Goal: Check status

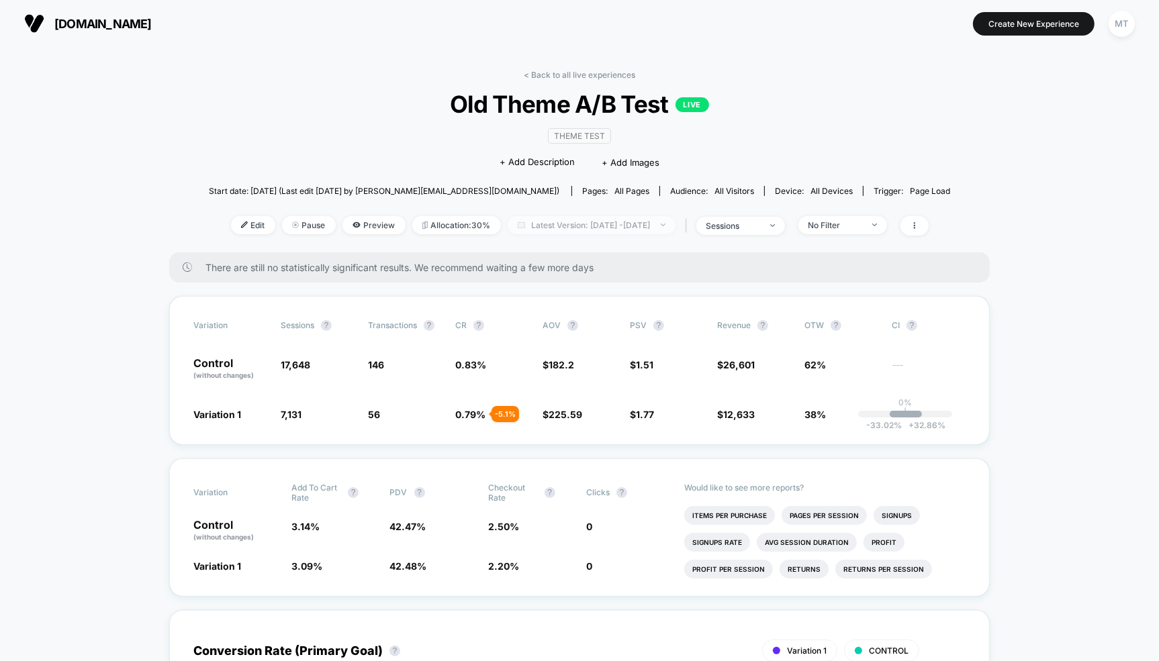
click at [569, 232] on span "Latest Version: [DATE] - [DATE]" at bounding box center [591, 225] width 168 height 18
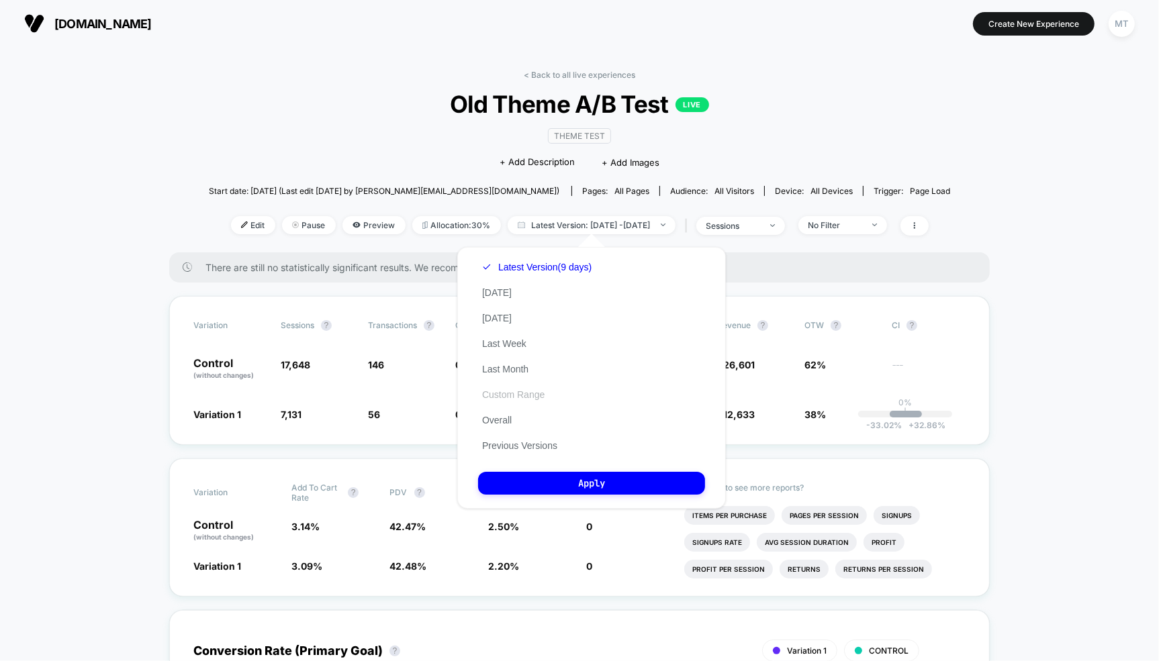
click at [520, 391] on button "Custom Range" at bounding box center [513, 395] width 70 height 12
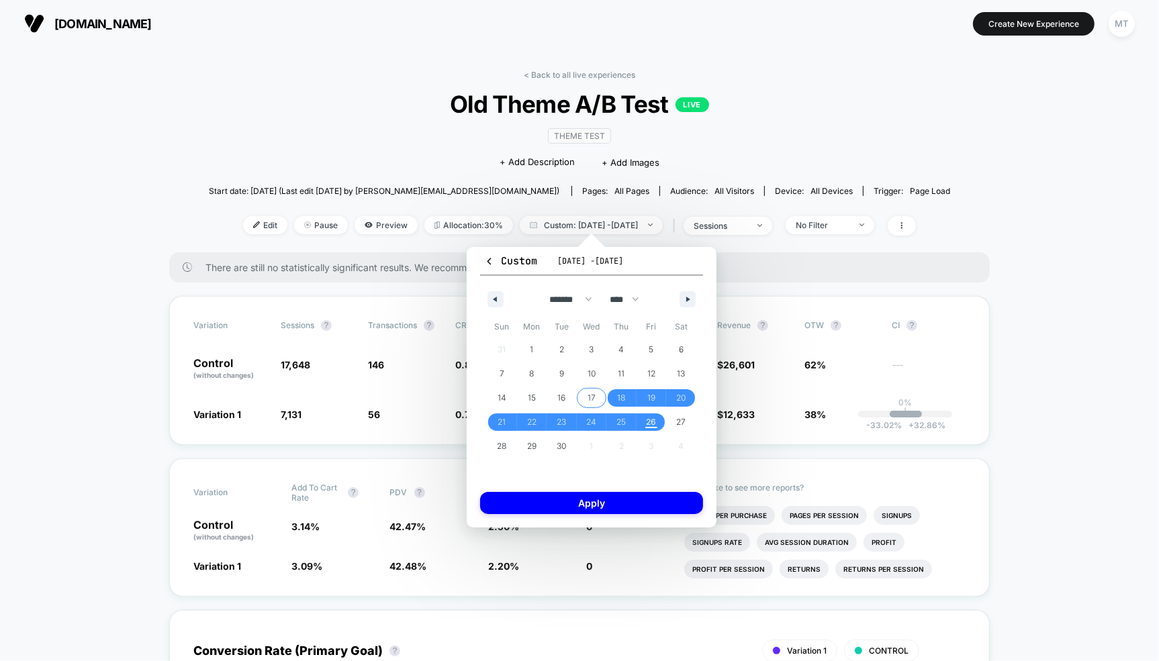
click at [580, 393] on span "17" at bounding box center [592, 397] width 30 height 17
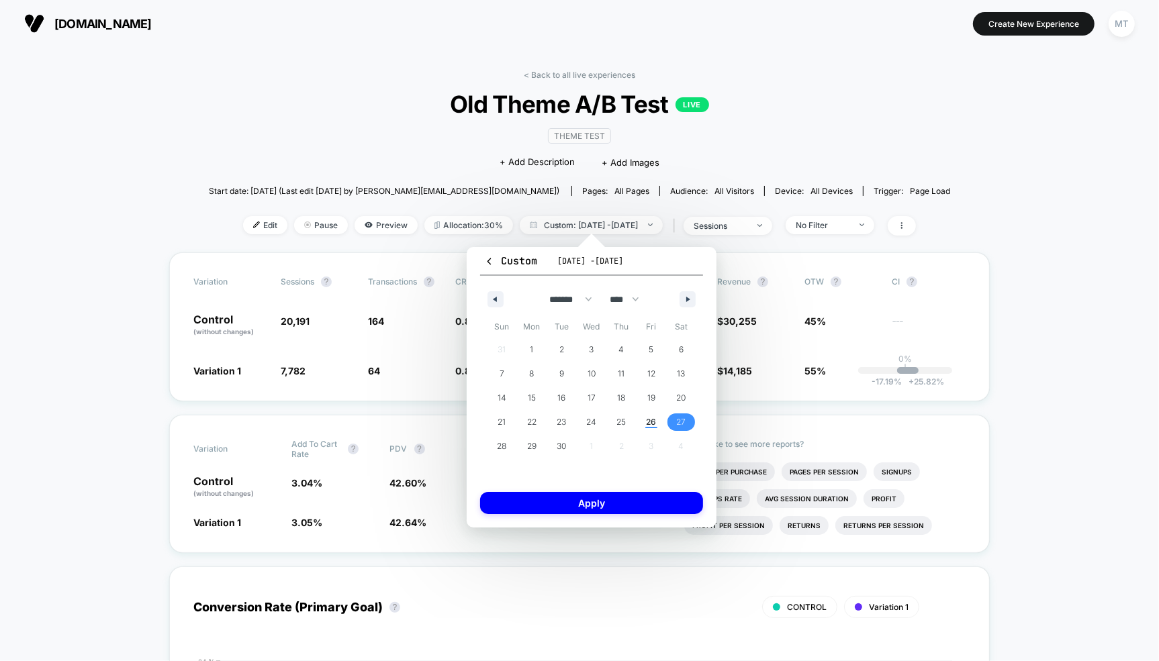
click at [673, 424] on span "27" at bounding box center [681, 422] width 30 height 17
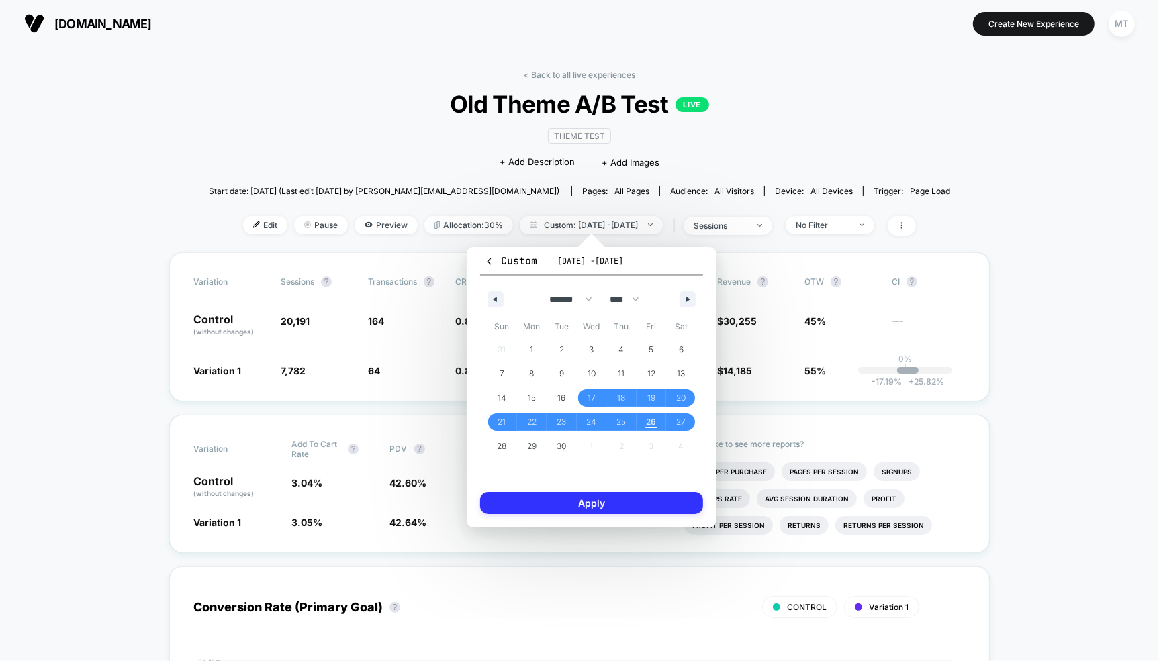
click at [602, 505] on button "Apply" at bounding box center [591, 503] width 223 height 22
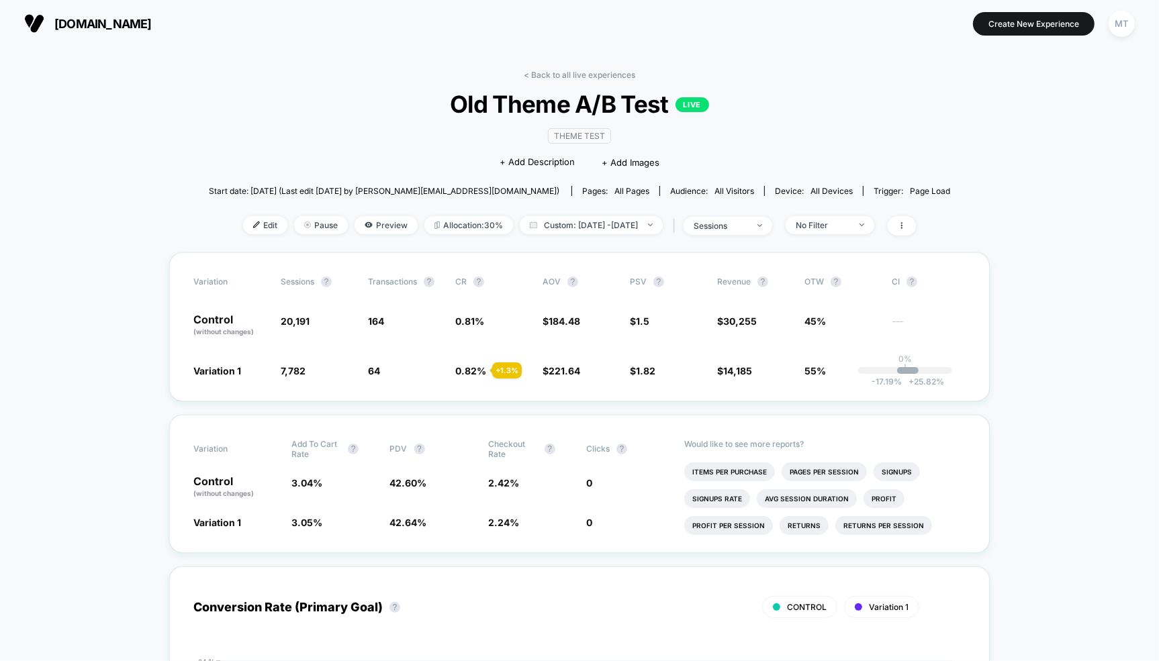
click at [602, 224] on span "Custom: [DATE] - [DATE]" at bounding box center [591, 225] width 143 height 18
select select "*"
select select "****"
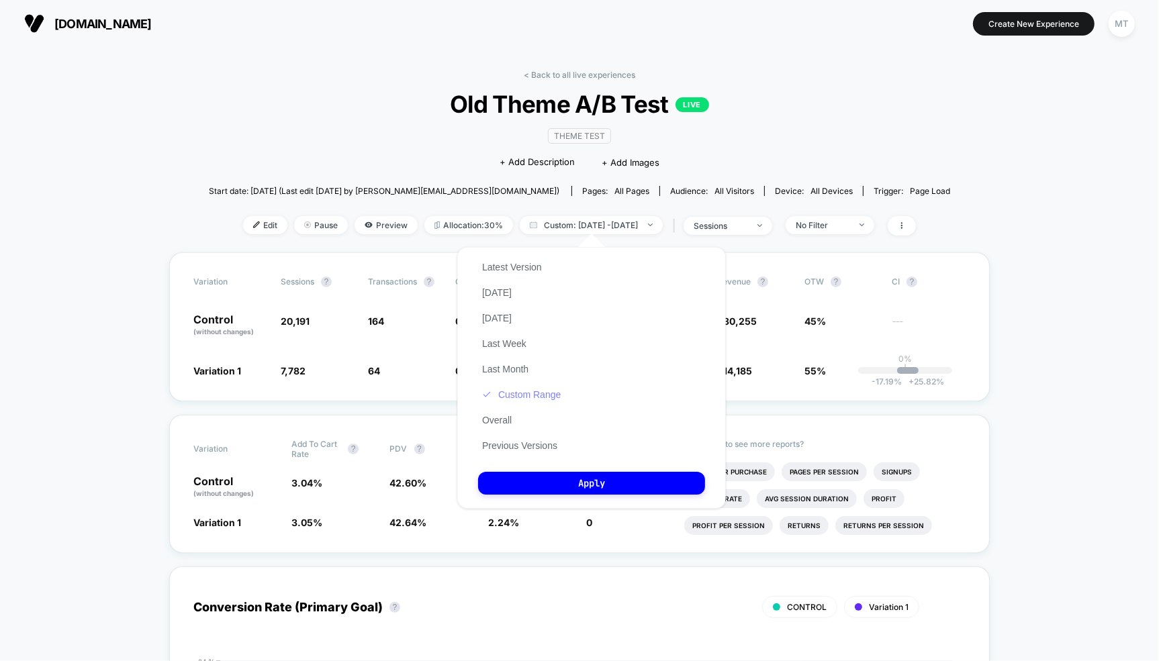
click at [522, 397] on button "Custom Range" at bounding box center [521, 395] width 87 height 12
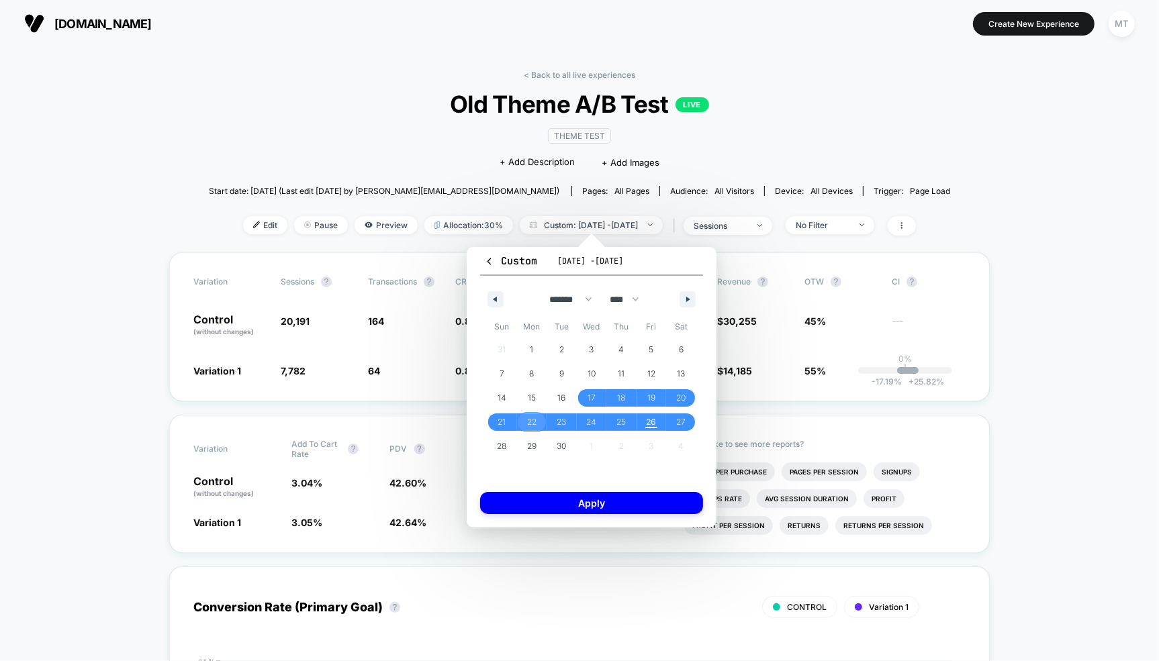
click at [536, 424] on span "22" at bounding box center [532, 422] width 30 height 17
click at [673, 425] on span "27" at bounding box center [681, 422] width 30 height 17
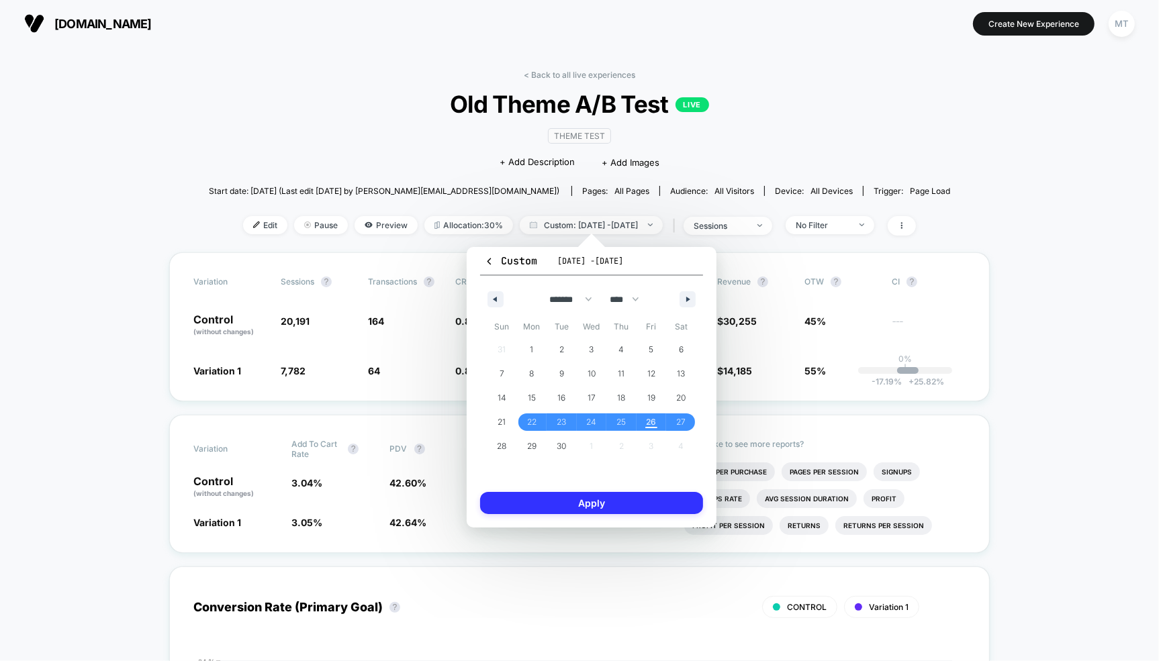
click at [599, 501] on button "Apply" at bounding box center [591, 503] width 223 height 22
